Goal: Use online tool/utility: Utilize a website feature to perform a specific function

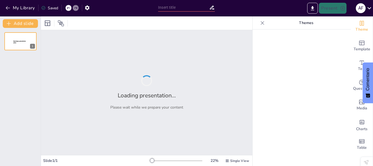
type input "Objetivos Generales en la Formación de Arquitectos: Promoviendo un Criterio Mat…"
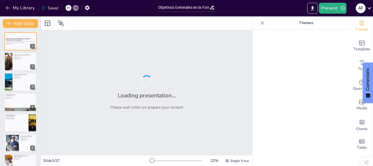
checkbox input "true"
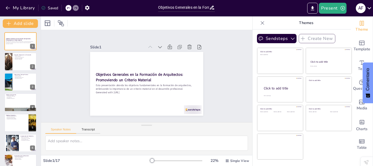
checkbox input "true"
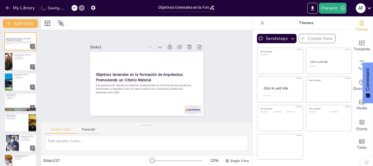
checkbox input "true"
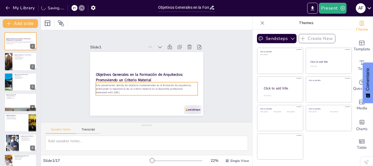
checkbox input "true"
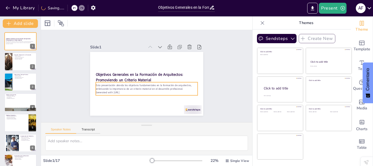
checkbox input "true"
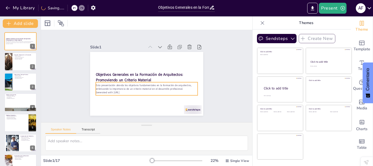
checkbox input "true"
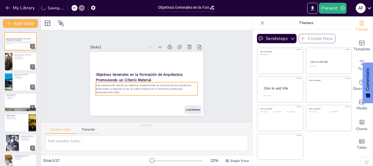
checkbox input "true"
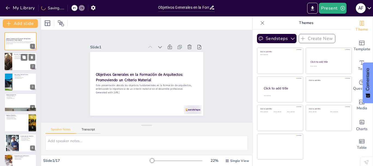
checkbox input "true"
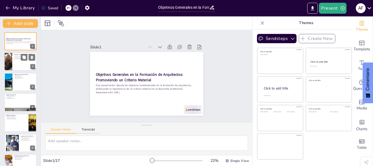
click at [20, 61] on div at bounding box center [20, 61] width 33 height 19
type textarea "La diferenciación entre la etapa instrumental y la etapa proyectual es esencial…"
checkbox input "true"
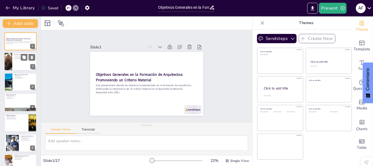
checkbox input "true"
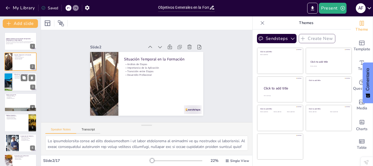
checkbox input "true"
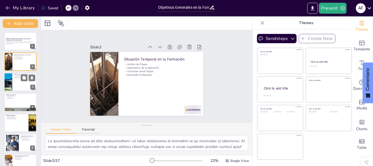
checkbox input "true"
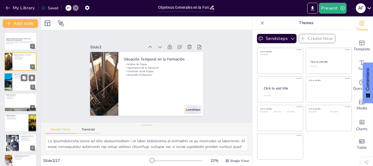
checkbox input "true"
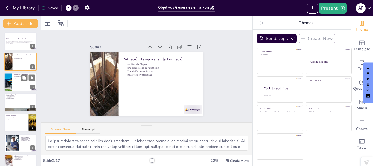
checkbox input "true"
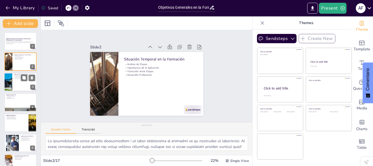
checkbox input "true"
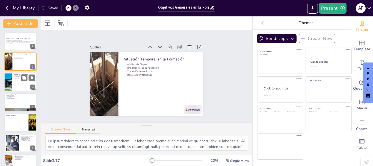
click at [19, 78] on p "Aprendizaje de Errores" at bounding box center [24, 78] width 21 height 1
type textarea "La evaluación integral de un trabajo práctico es fundamental para el aprendizaj…"
checkbox input "true"
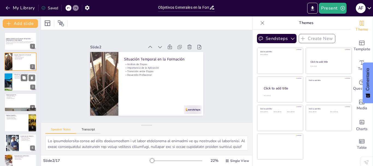
checkbox input "true"
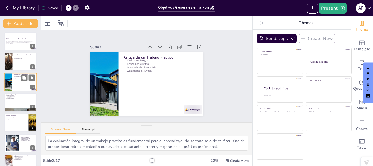
checkbox input "true"
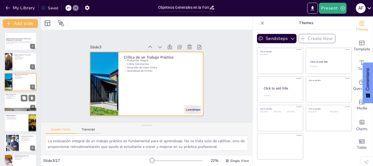
checkbox input "true"
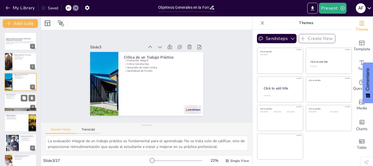
checkbox input "true"
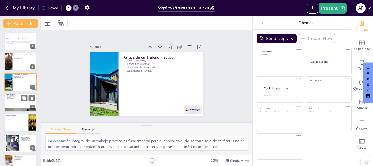
checkbox input "true"
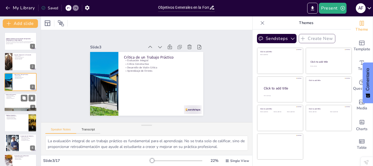
checkbox input "true"
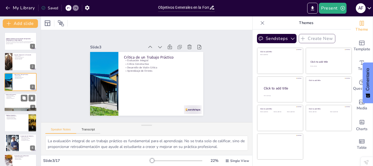
click at [17, 99] on p "Preparación Profesional" at bounding box center [20, 98] width 29 height 1
type textarea "La estructura de niveles en la formación de arquitectos es fundamental. Cada ni…"
checkbox input "true"
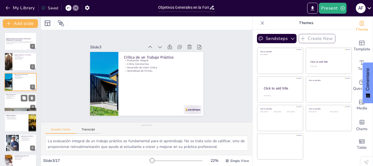
checkbox input "true"
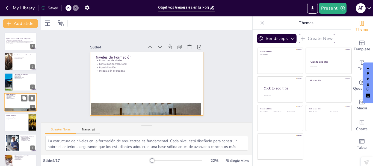
scroll to position [5, 0]
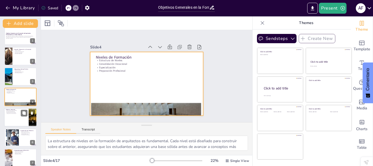
checkbox input "true"
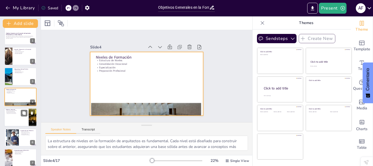
checkbox input "true"
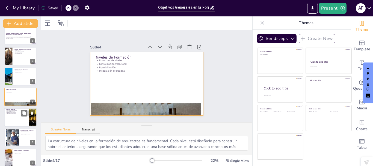
checkbox input "true"
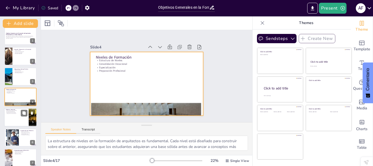
checkbox input "true"
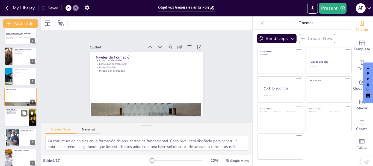
checkbox input "true"
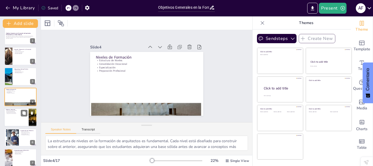
click at [14, 112] on p "Entendimiento de la Síntesis" at bounding box center [16, 112] width 21 height 1
type textarea "Promover un criterio material en la formación de arquitectos es crucial. Esto l…"
checkbox input "true"
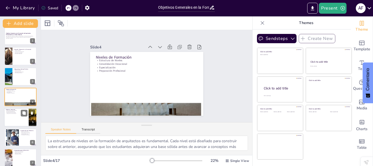
checkbox input "true"
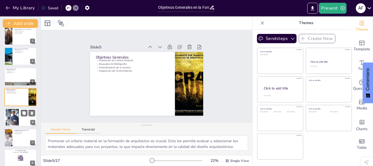
click at [15, 116] on div at bounding box center [12, 117] width 25 height 17
type textarea "Comprender los roles de los materiales es fundamental en la arquitectura. Cada …"
checkbox input "true"
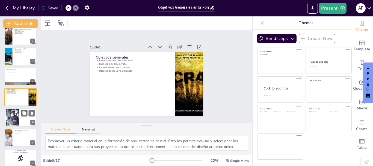
checkbox input "true"
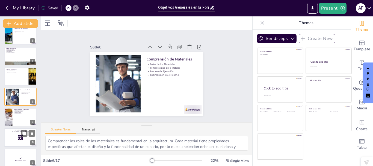
checkbox input "true"
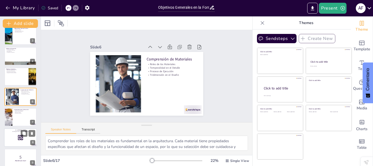
checkbox input "true"
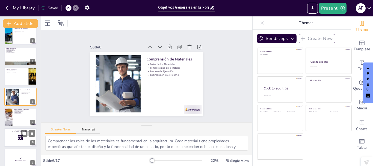
checkbox input "true"
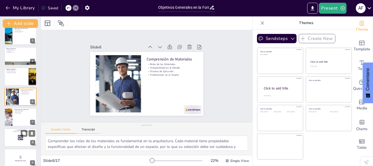
checkbox input "true"
click at [16, 134] on div at bounding box center [20, 137] width 33 height 19
checkbox input "true"
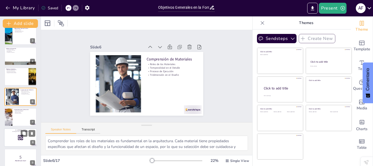
checkbox input "true"
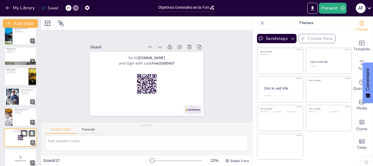
scroll to position [87, 0]
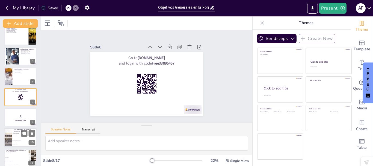
checkbox input "true"
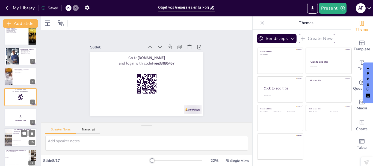
checkbox input "true"
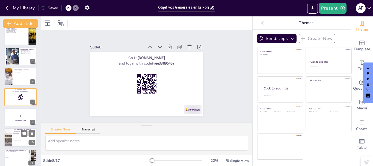
checkbox input "true"
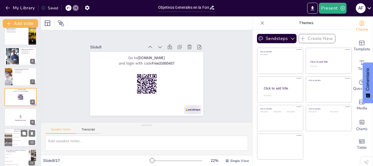
checkbox input "true"
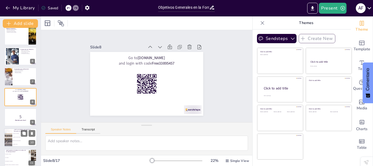
checkbox input "true"
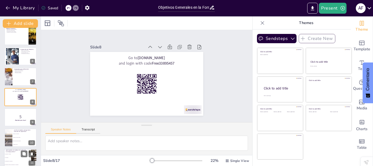
checkbox input "true"
click at [15, 141] on li "Desarrollar un criterio material" at bounding box center [24, 141] width 25 height 4
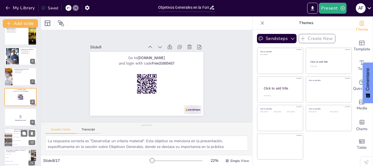
scroll to position [127, 0]
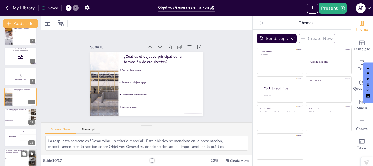
click at [16, 152] on p "¿Qué nivel de formación se centra en la consolidación vocacional?" at bounding box center [16, 151] width 21 height 3
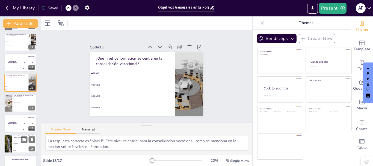
scroll to position [214, 0]
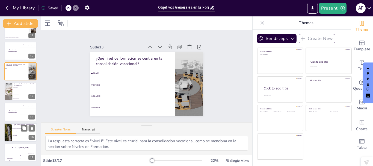
click at [17, 132] on span "Es solo un requisito" at bounding box center [24, 131] width 23 height 1
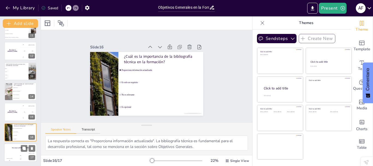
click at [18, 149] on div "The winner is Niels 🏆" at bounding box center [20, 147] width 33 height 9
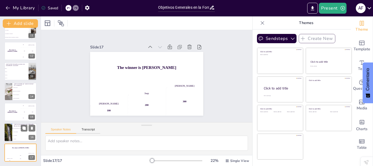
scroll to position [0, 0]
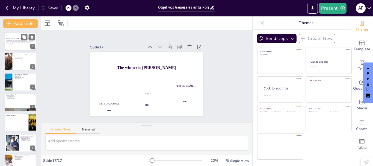
click at [19, 45] on div at bounding box center [20, 41] width 33 height 19
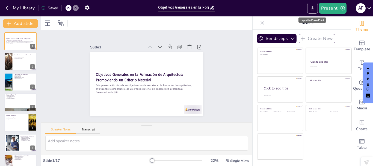
click at [312, 10] on icon "Export to PowerPoint" at bounding box center [312, 8] width 3 height 4
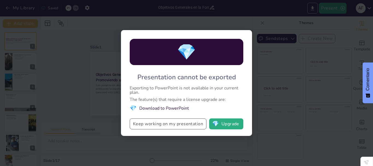
click at [171, 125] on button "Keep working on my presentation" at bounding box center [168, 123] width 77 height 11
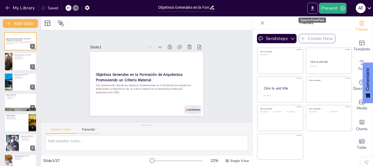
click at [314, 7] on icon "Export to PowerPoint" at bounding box center [312, 8] width 3 height 4
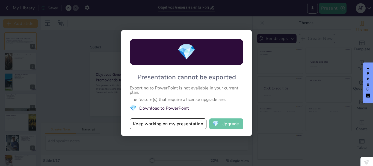
click at [220, 123] on button "💎 Upgrade" at bounding box center [226, 123] width 34 height 11
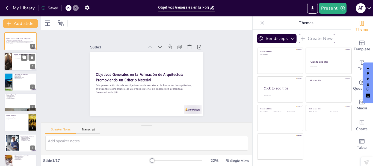
click at [15, 58] on p "Transición entre Etapas" at bounding box center [24, 57] width 21 height 1
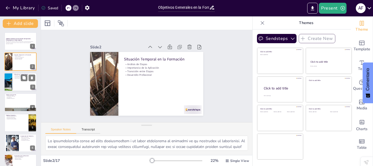
click at [19, 82] on div at bounding box center [20, 82] width 33 height 19
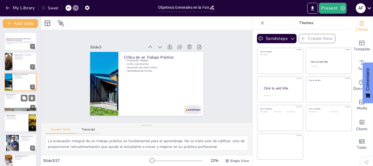
click at [16, 100] on div at bounding box center [20, 102] width 33 height 19
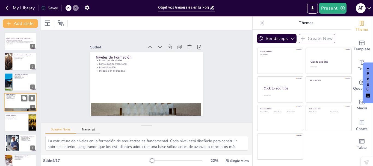
scroll to position [5, 0]
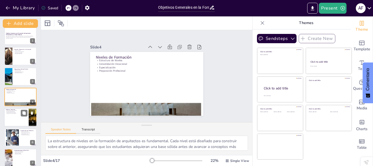
click at [18, 112] on p "Entendimiento de la Síntesis" at bounding box center [16, 112] width 21 height 1
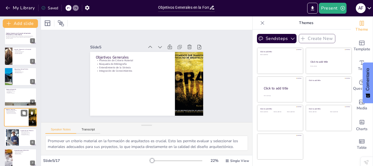
scroll to position [26, 0]
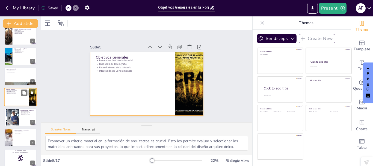
click at [19, 100] on div at bounding box center [20, 97] width 33 height 19
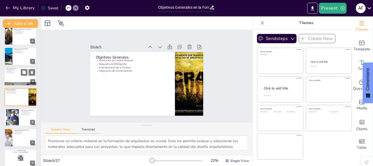
click at [19, 73] on p "Preparación Profesional" at bounding box center [20, 72] width 29 height 1
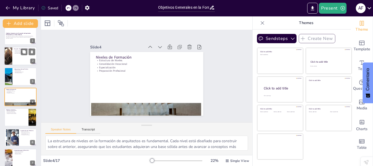
click at [14, 57] on div at bounding box center [20, 56] width 33 height 19
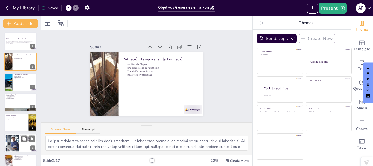
click at [16, 142] on div at bounding box center [12, 143] width 25 height 17
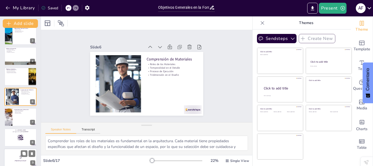
click at [16, 153] on div at bounding box center [20, 157] width 33 height 19
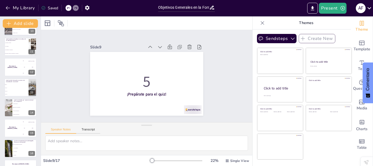
scroll to position [214, 0]
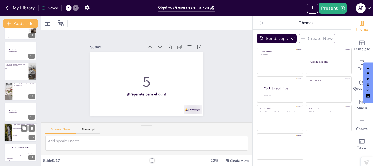
click at [17, 131] on span "Es solo un requisito" at bounding box center [24, 131] width 23 height 1
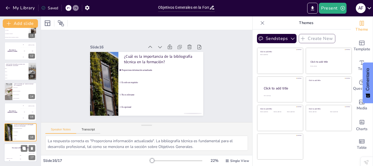
click at [16, 148] on h4 "The winner is Niels 🏆" at bounding box center [20, 147] width 33 height 1
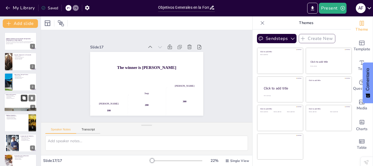
scroll to position [121, 0]
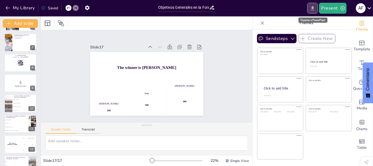
click at [312, 9] on icon "Export to PowerPoint" at bounding box center [313, 8] width 6 height 6
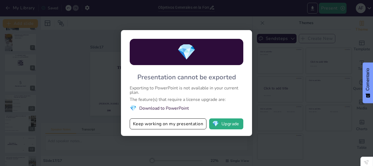
click at [170, 108] on li "💎 Download to PowerPoint" at bounding box center [187, 107] width 114 height 7
click at [232, 123] on button "💎 Upgrade" at bounding box center [226, 123] width 34 height 11
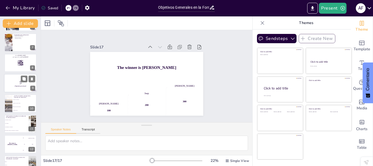
scroll to position [0, 0]
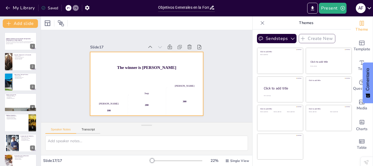
click at [135, 57] on div "The winner is Niels 🏆" at bounding box center [148, 68] width 116 height 44
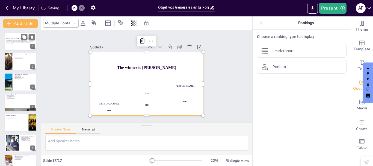
click at [20, 44] on p "Generated with [URL]" at bounding box center [20, 43] width 29 height 1
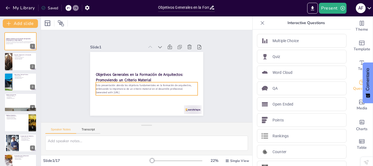
click at [133, 83] on p "Esta presentación aborda los objetivos fundamentales en la formación de arquite…" at bounding box center [146, 87] width 102 height 18
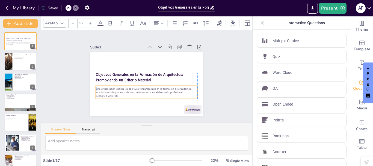
drag, startPoint x: 92, startPoint y: 84, endPoint x: 93, endPoint y: 87, distance: 3.6
click at [96, 87] on p "Esta presentación aborda los objetivos fundamentales en la formación de arquite…" at bounding box center [147, 90] width 102 height 7
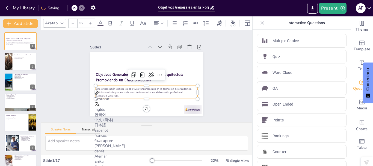
click at [96, 87] on p "Esta presentación aborda los objetivos fundamentales en la formación de arquite…" at bounding box center [147, 90] width 102 height 7
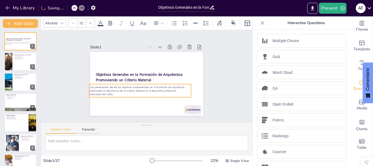
click at [85, 85] on div "Slide 1 Objetivos Generales en la Formación de Arquitectos: Promoviendo un Crit…" at bounding box center [146, 75] width 151 height 93
click at [172, 88] on p "Esta presentación aborda los objetivos fundamentales en la formación de arquite…" at bounding box center [140, 88] width 102 height 7
click at [170, 88] on p "Esta presentación aborda los objetivos fundamentales en la formación de arquite…" at bounding box center [139, 88] width 102 height 18
drag, startPoint x: 171, startPoint y: 88, endPoint x: 178, endPoint y: 89, distance: 7.1
click at [178, 89] on p "Esta presentación aborda los objetivos fundamentales en la formación de arquite…" at bounding box center [147, 89] width 102 height 7
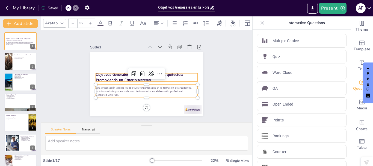
click at [122, 73] on strong "Objetivos Generales en la Formación de Arquitectos: Promoviendo un Criterio Mat…" at bounding box center [139, 77] width 87 height 10
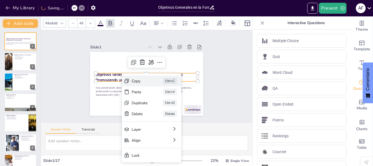
click at [169, 111] on div "Copy" at bounding box center [177, 114] width 17 height 7
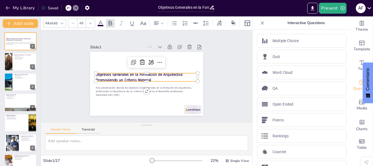
click at [130, 76] on strong "Objetivos Generales en la Formación de Arquitectos: Promoviendo un Criterio Mat…" at bounding box center [139, 77] width 87 height 10
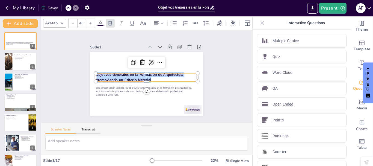
drag, startPoint x: 148, startPoint y: 76, endPoint x: 91, endPoint y: 73, distance: 57.2
click at [91, 73] on div "Esta presentación aborda los objetivos fundamentales en la formación de arquite…" at bounding box center [146, 84] width 113 height 64
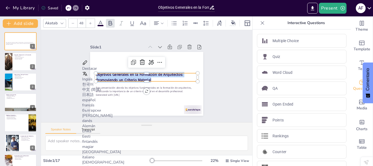
copy strong "Objetivos Generales en la Formación de Arquitectos: Promoviendo un Criterio Mat…"
click at [14, 68] on div at bounding box center [20, 61] width 33 height 19
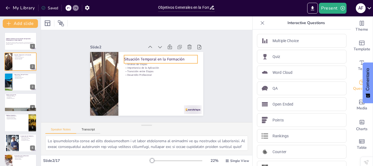
click at [131, 58] on p "Situación Temporal en la Formación" at bounding box center [160, 59] width 73 height 5
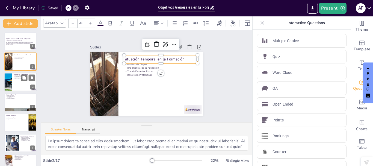
click at [19, 84] on div at bounding box center [20, 82] width 33 height 19
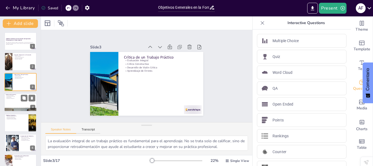
click at [18, 95] on p "Estructura de Niveles" at bounding box center [20, 95] width 29 height 1
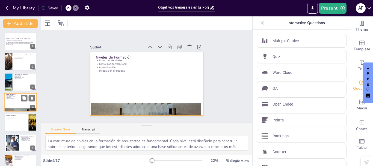
scroll to position [5, 0]
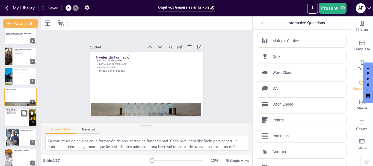
click at [14, 115] on div at bounding box center [20, 117] width 33 height 19
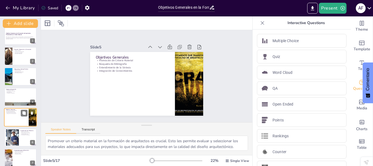
scroll to position [26, 0]
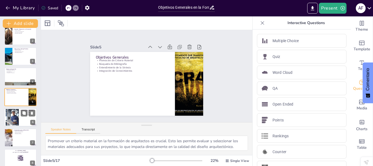
click at [14, 116] on div at bounding box center [12, 117] width 25 height 17
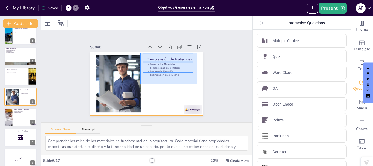
drag, startPoint x: 146, startPoint y: 56, endPoint x: 197, endPoint y: 84, distance: 58.2
click at [197, 84] on div at bounding box center [146, 84] width 113 height 64
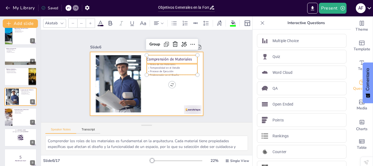
click at [160, 89] on div at bounding box center [146, 84] width 113 height 64
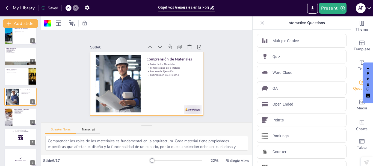
click at [191, 94] on div at bounding box center [146, 84] width 113 height 64
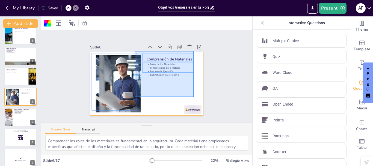
drag, startPoint x: 194, startPoint y: 97, endPoint x: 135, endPoint y: 51, distance: 74.6
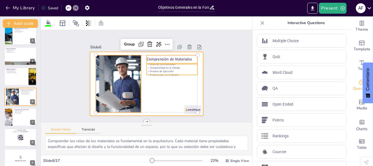
click at [163, 75] on div at bounding box center [145, 83] width 119 height 75
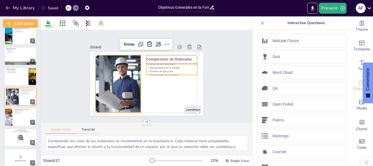
click at [163, 73] on p "Tridimensión en el Diseño" at bounding box center [171, 77] width 51 height 9
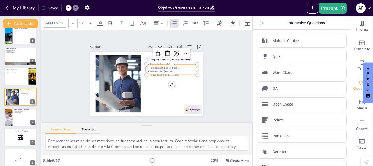
click at [166, 73] on p "Tridimensión en el Diseño" at bounding box center [171, 77] width 51 height 9
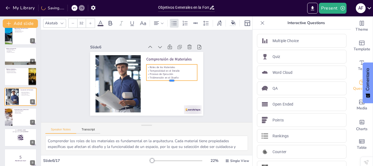
drag, startPoint x: 167, startPoint y: 73, endPoint x: 167, endPoint y: 79, distance: 5.5
click at [167, 80] on div at bounding box center [171, 82] width 51 height 4
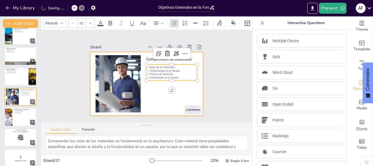
click at [180, 90] on div at bounding box center [145, 83] width 119 height 75
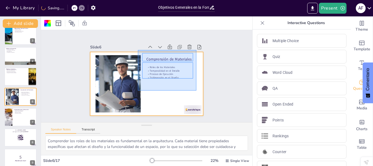
drag, startPoint x: 176, startPoint y: 73, endPoint x: 138, endPoint y: 50, distance: 44.7
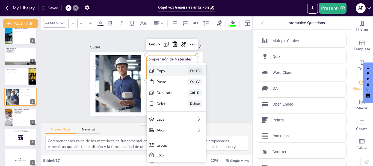
click at [139, 22] on div "Copy" at bounding box center [132, 14] width 14 height 16
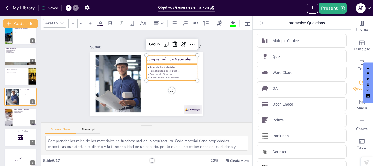
click at [162, 65] on p "Roles de los Materiales" at bounding box center [172, 69] width 51 height 9
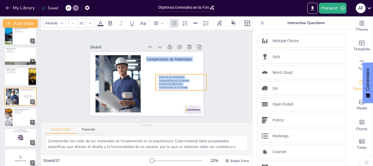
drag, startPoint x: 175, startPoint y: 76, endPoint x: 184, endPoint y: 85, distance: 13.5
click at [184, 87] on p "Tridimensión en el Diseño" at bounding box center [179, 91] width 51 height 9
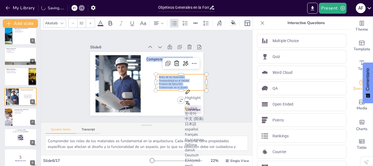
click at [173, 83] on p "Proceso de Ejecución" at bounding box center [180, 87] width 51 height 9
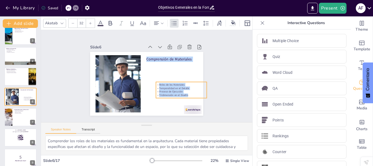
drag, startPoint x: 183, startPoint y: 85, endPoint x: 183, endPoint y: 93, distance: 8.5
click at [183, 94] on p "Tridimensión en el Diseño" at bounding box center [179, 98] width 51 height 9
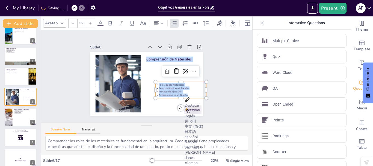
click at [184, 93] on p "Tridimensión en el Diseño" at bounding box center [180, 95] width 51 height 4
click at [183, 95] on p "Tridimensión en el Diseño" at bounding box center [178, 99] width 51 height 9
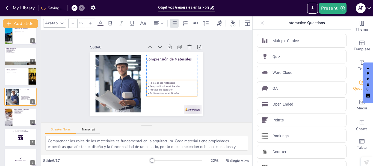
drag, startPoint x: 183, startPoint y: 93, endPoint x: 175, endPoint y: 91, distance: 8.5
click at [175, 91] on p "Tridimensión en el Diseño" at bounding box center [171, 93] width 51 height 4
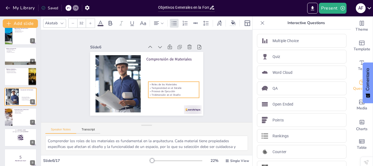
click at [176, 93] on p "Tridimensión en el Diseño" at bounding box center [171, 97] width 51 height 9
click at [153, 86] on p "Temporalidad en el Detalle" at bounding box center [168, 95] width 49 height 19
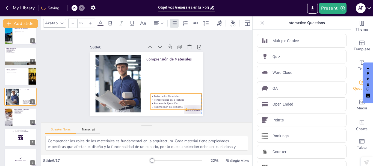
drag, startPoint x: 170, startPoint y: 95, endPoint x: 171, endPoint y: 107, distance: 11.8
click at [171, 107] on div "Roles de los Materiales Temporalidad en el Detalle Proceso de Ejecución Tridime…" at bounding box center [170, 107] width 53 height 26
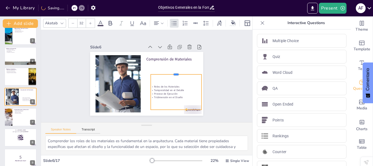
drag, startPoint x: 172, startPoint y: 91, endPoint x: 174, endPoint y: 72, distance: 19.2
click at [174, 72] on div at bounding box center [176, 75] width 51 height 10
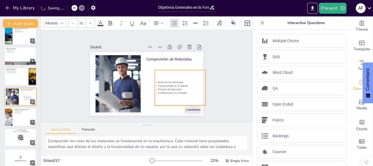
drag, startPoint x: 149, startPoint y: 82, endPoint x: 153, endPoint y: 78, distance: 5.6
click at [153, 78] on div "Roles de los Materiales Temporalidad en el Detalle Proceso de Ejecución Tridime…" at bounding box center [179, 91] width 54 height 40
click at [154, 76] on div "Roles de los Materiales Temporalidad en el Detalle Proceso de Ejecución Tridime…" at bounding box center [126, 47] width 62 height 58
click at [154, 76] on div "Roles de los Materiales Temporalidad en el Detalle Proceso de Ejecución Tridime…" at bounding box center [179, 91] width 54 height 40
click at [155, 78] on div "Roles de los Materiales Temporalidad en el Detalle Proceso de Ejecución Tridime…" at bounding box center [180, 87] width 51 height 35
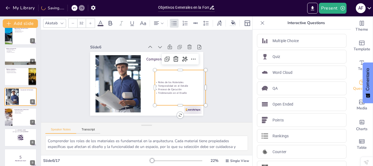
click at [153, 78] on div "Roles de los Materiales Temporalidad en el Detalle Proceso de Ejecución Tridime…" at bounding box center [179, 91] width 54 height 40
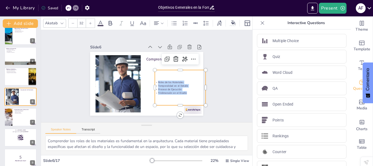
drag, startPoint x: 153, startPoint y: 78, endPoint x: 185, endPoint y: 96, distance: 36.7
click at [185, 96] on div "Roles de los Materiales Temporalidad en el Detalle Proceso de Ejecución Tridime…" at bounding box center [179, 91] width 54 height 40
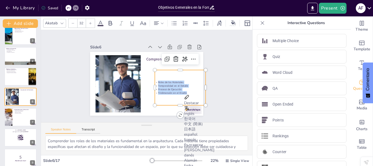
copy div "Roles de los Materiales Temporalidad en el Detalle Proceso de Ejecución Tridime…"
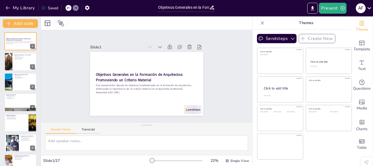
checkbox input "true"
